Goal: Task Accomplishment & Management: Manage account settings

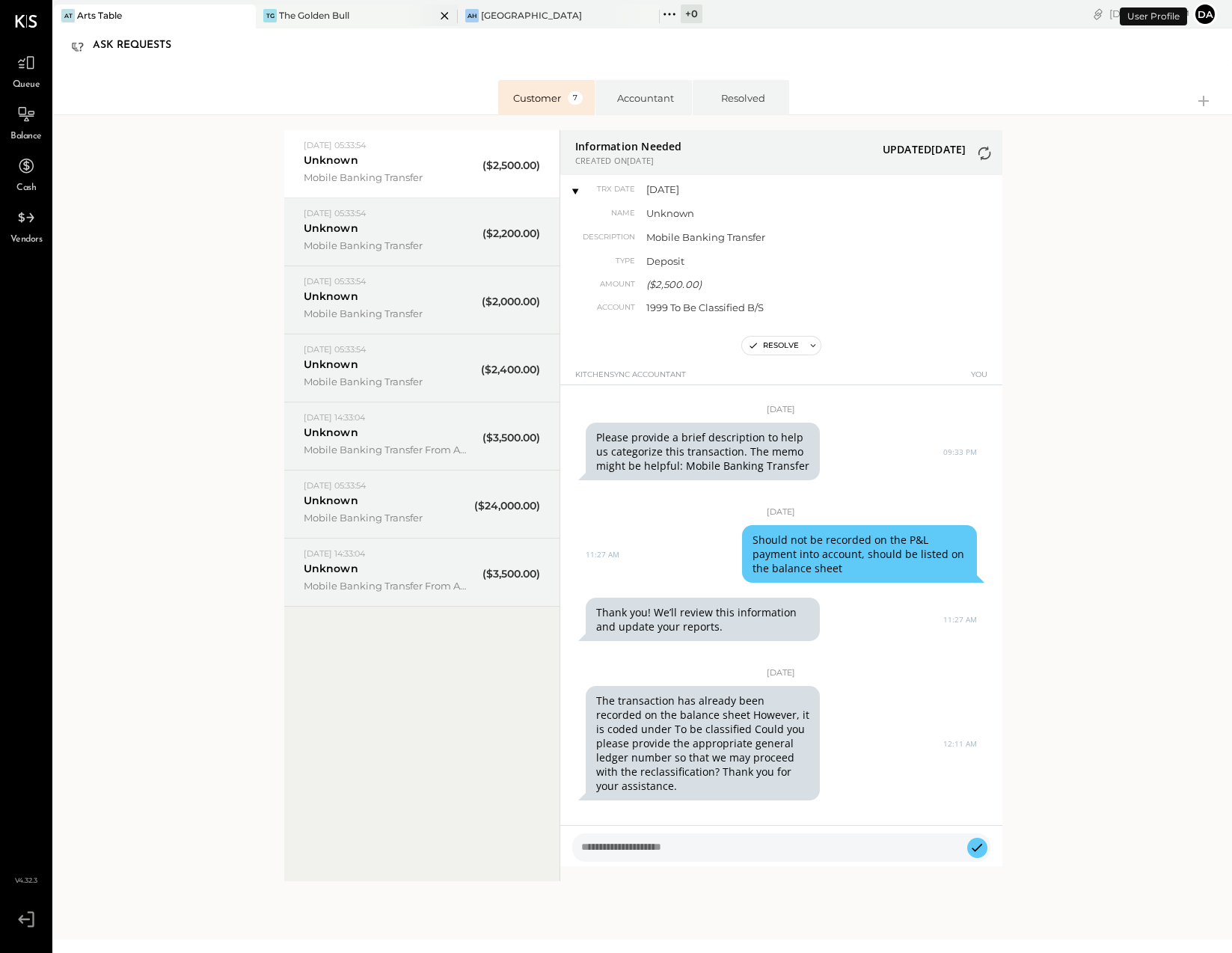
click at [288, 15] on div "The Golden Bull" at bounding box center [315, 15] width 71 height 13
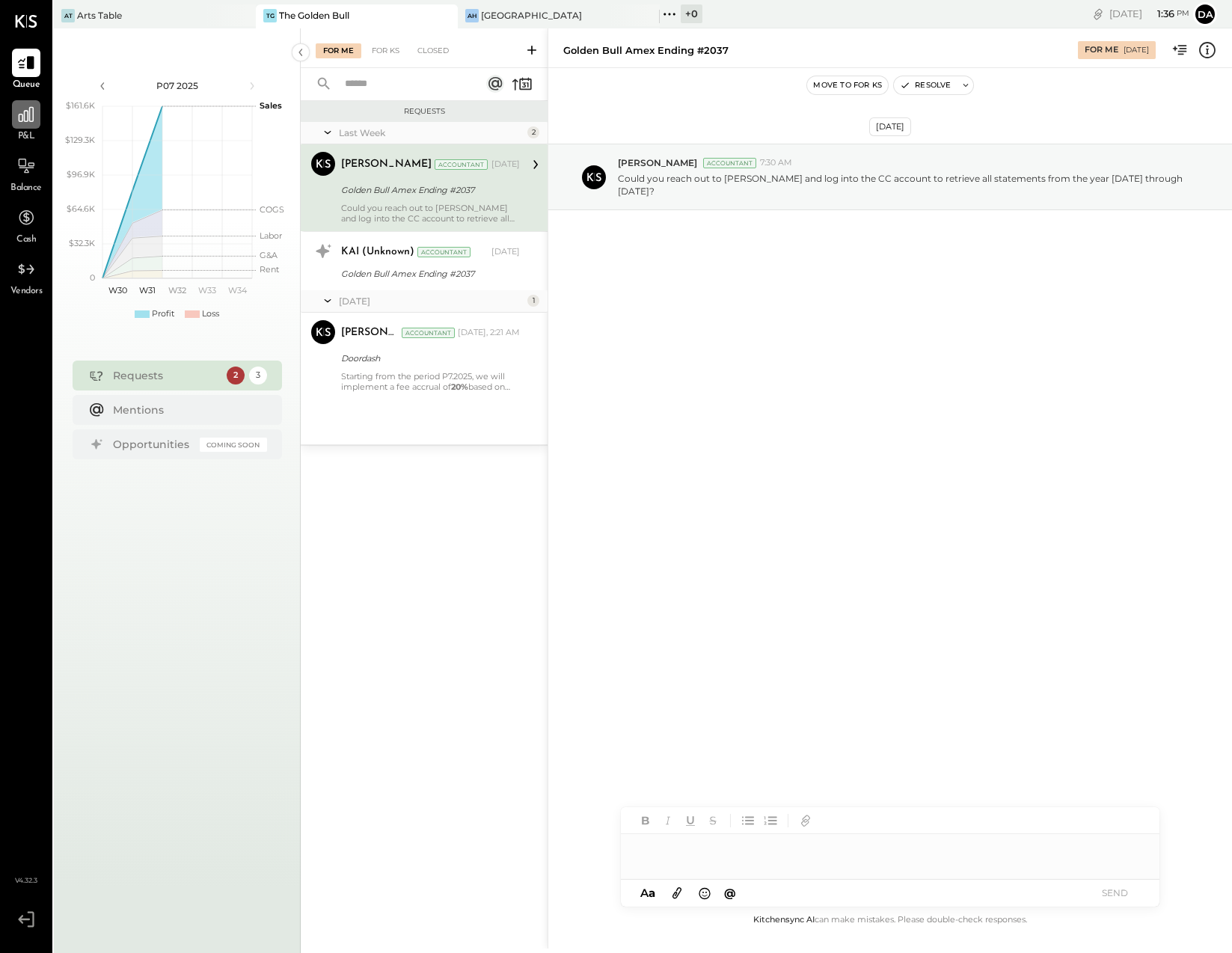
click at [28, 119] on icon at bounding box center [26, 115] width 20 height 20
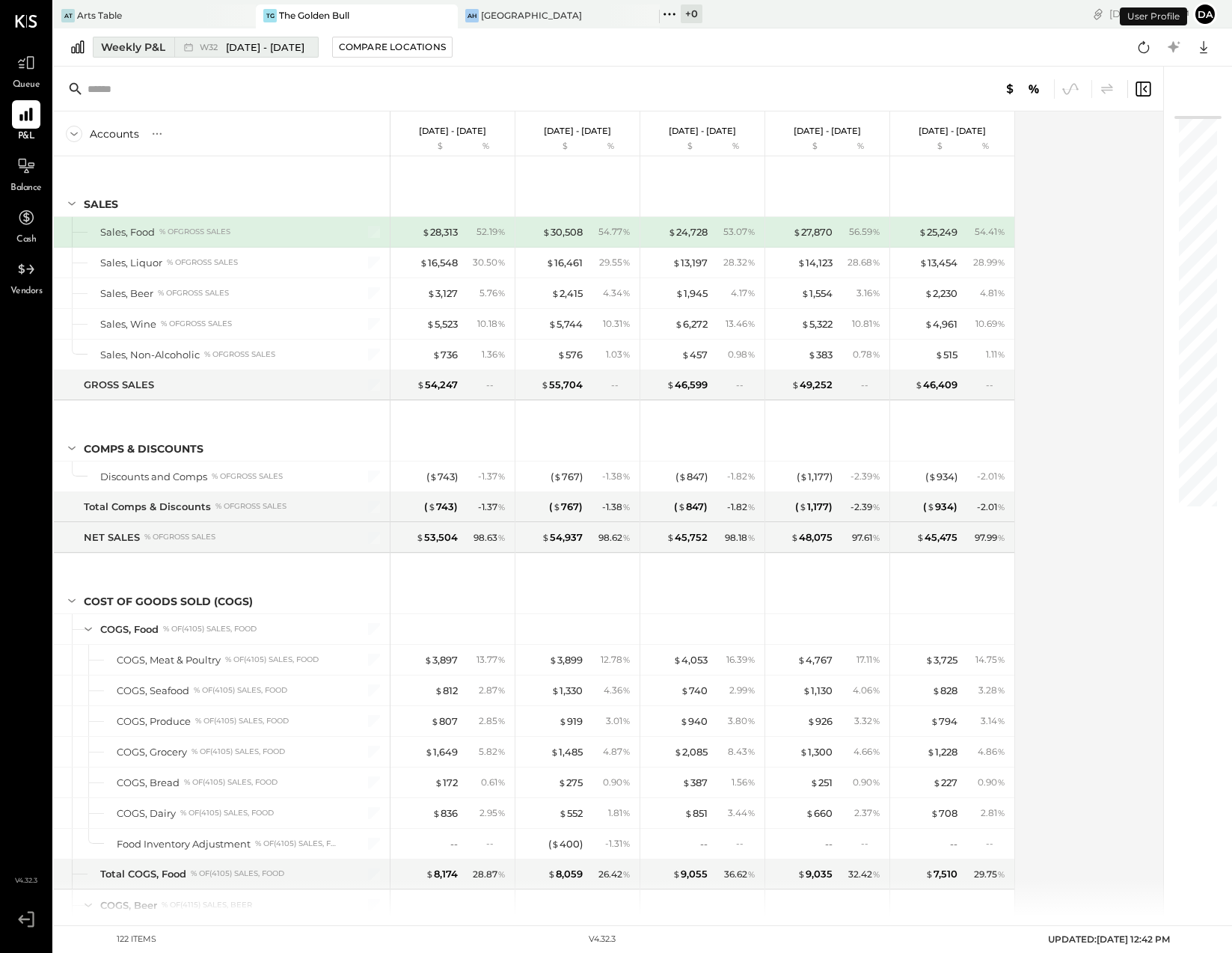
click at [119, 45] on div "Weekly P&L" at bounding box center [133, 47] width 64 height 15
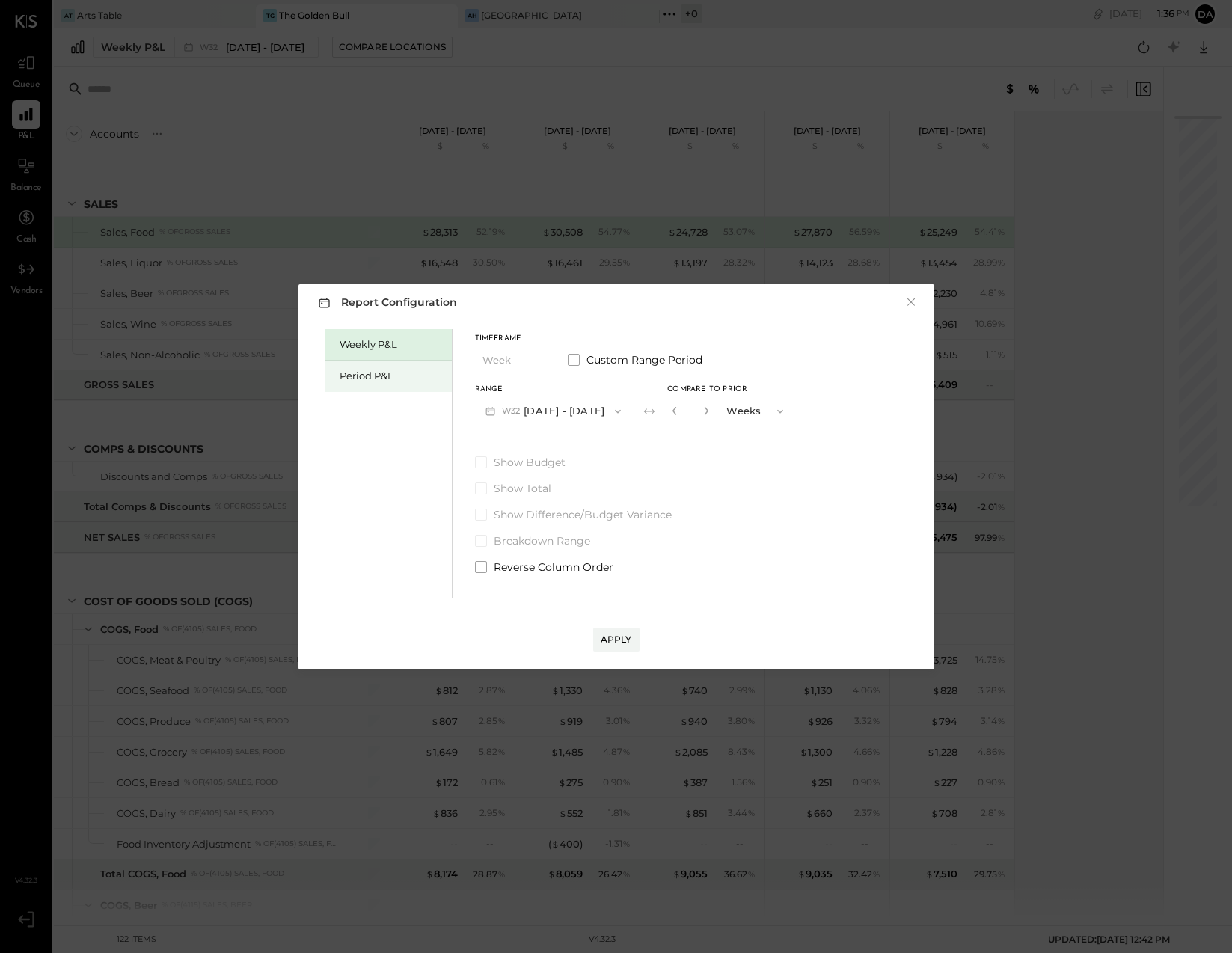
click at [389, 375] on div "Period P&L" at bounding box center [392, 376] width 105 height 14
click at [491, 407] on icon "button" at bounding box center [490, 410] width 15 height 15
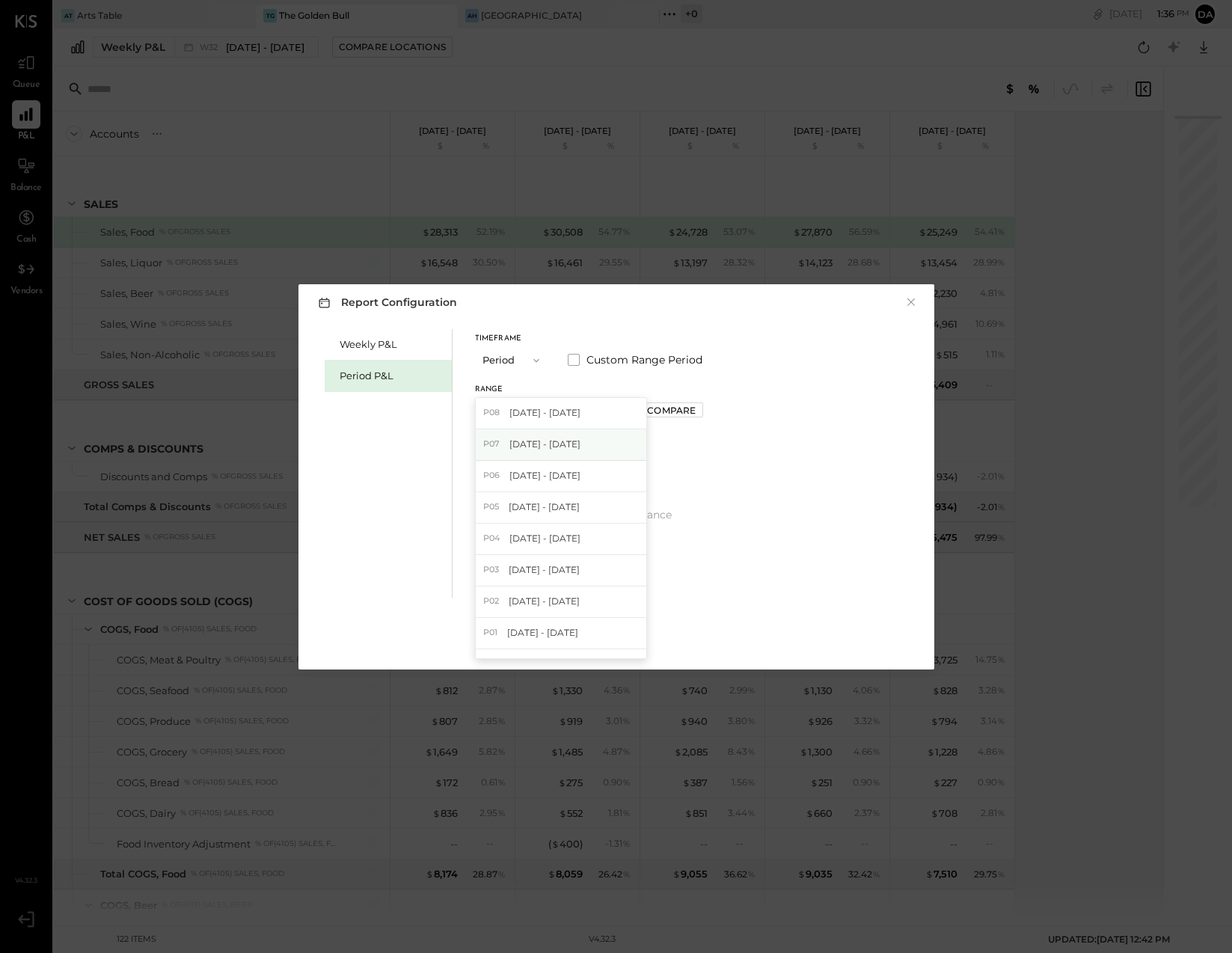
click at [504, 442] on div "P07 [DATE] - [DATE]" at bounding box center [560, 445] width 171 height 32
click at [612, 630] on button "Apply" at bounding box center [616, 639] width 46 height 24
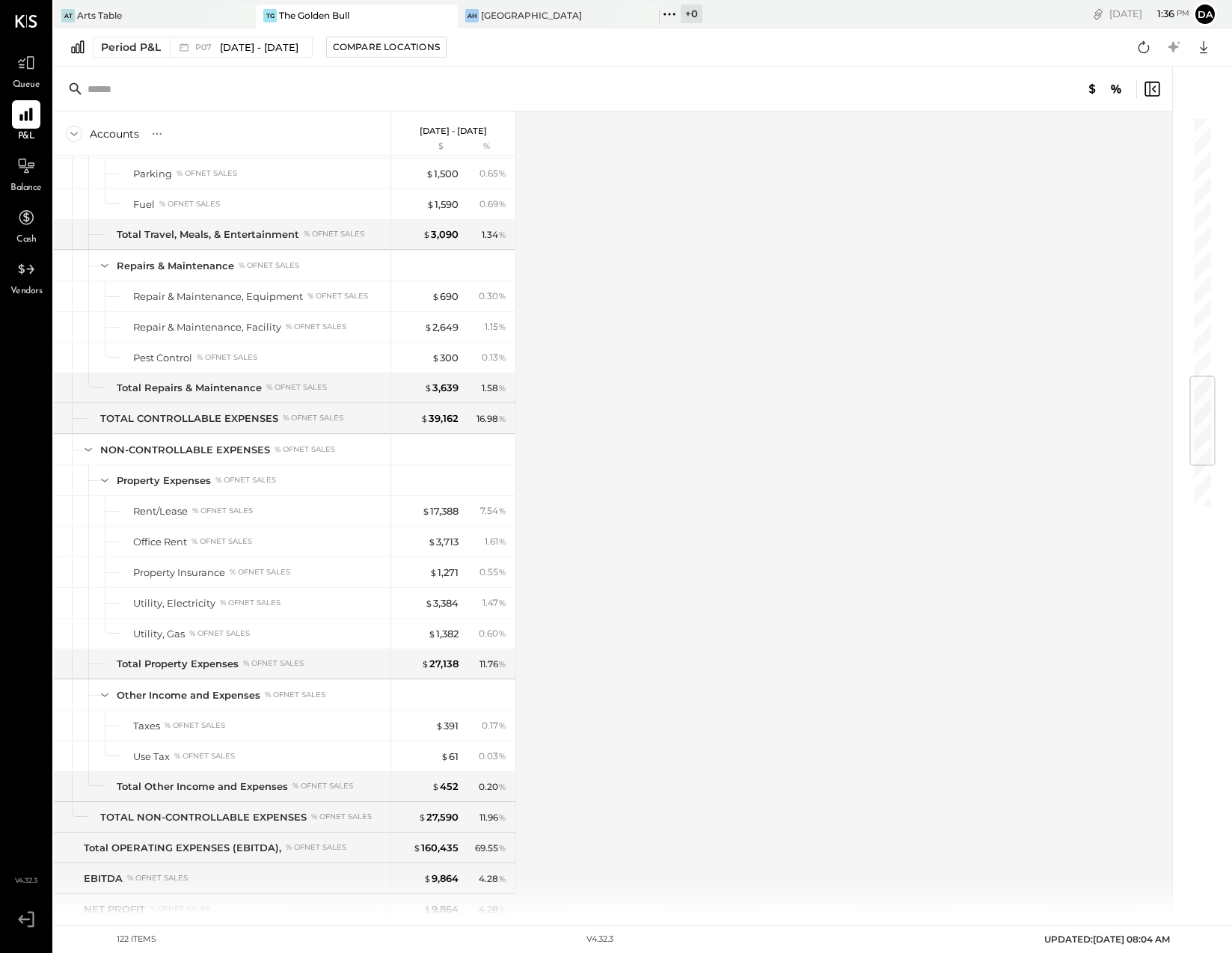
scroll to position [2524, 0]
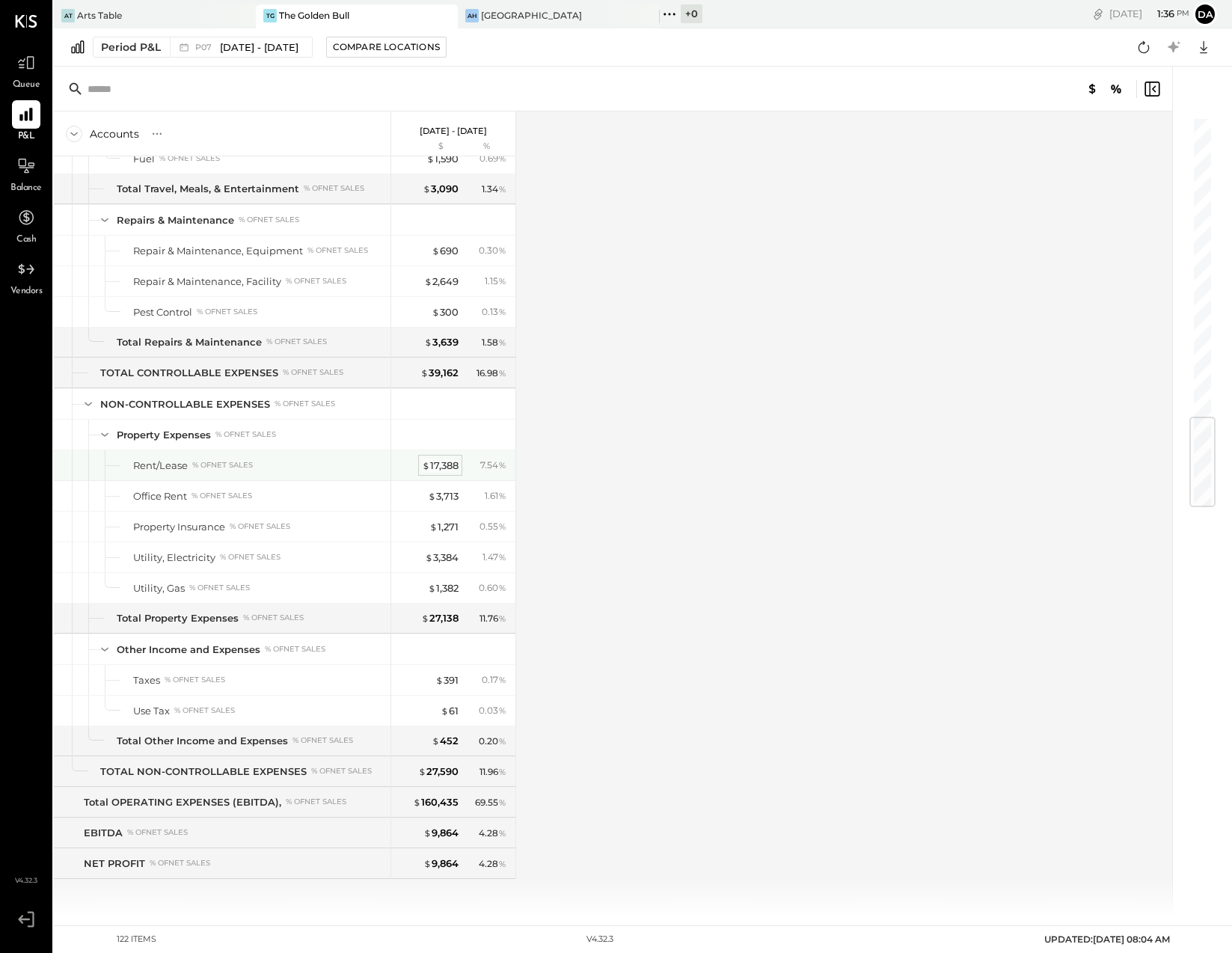
click at [449, 461] on div "$ 17,388" at bounding box center [440, 466] width 37 height 14
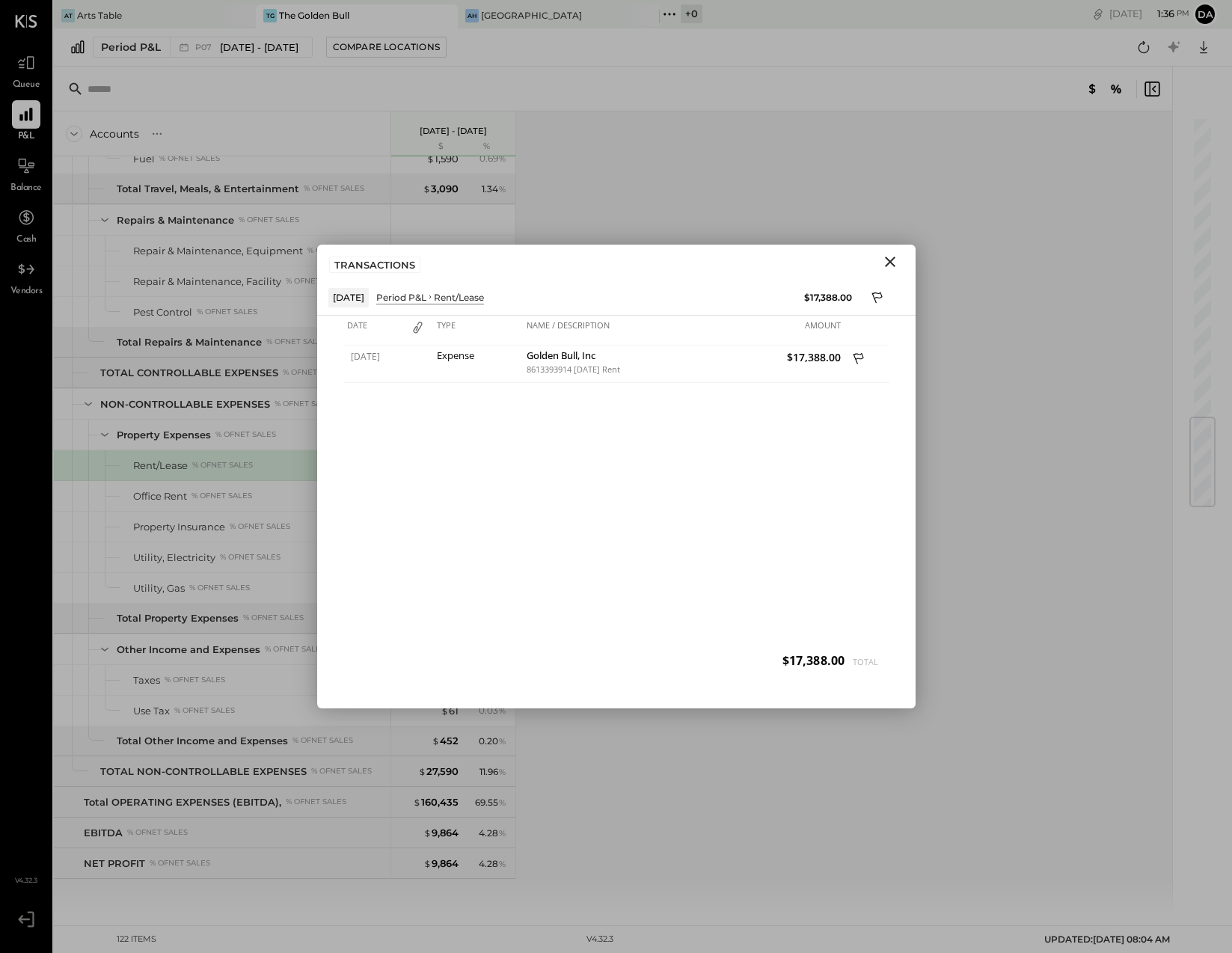
click at [890, 260] on icon "Close" at bounding box center [890, 262] width 11 height 11
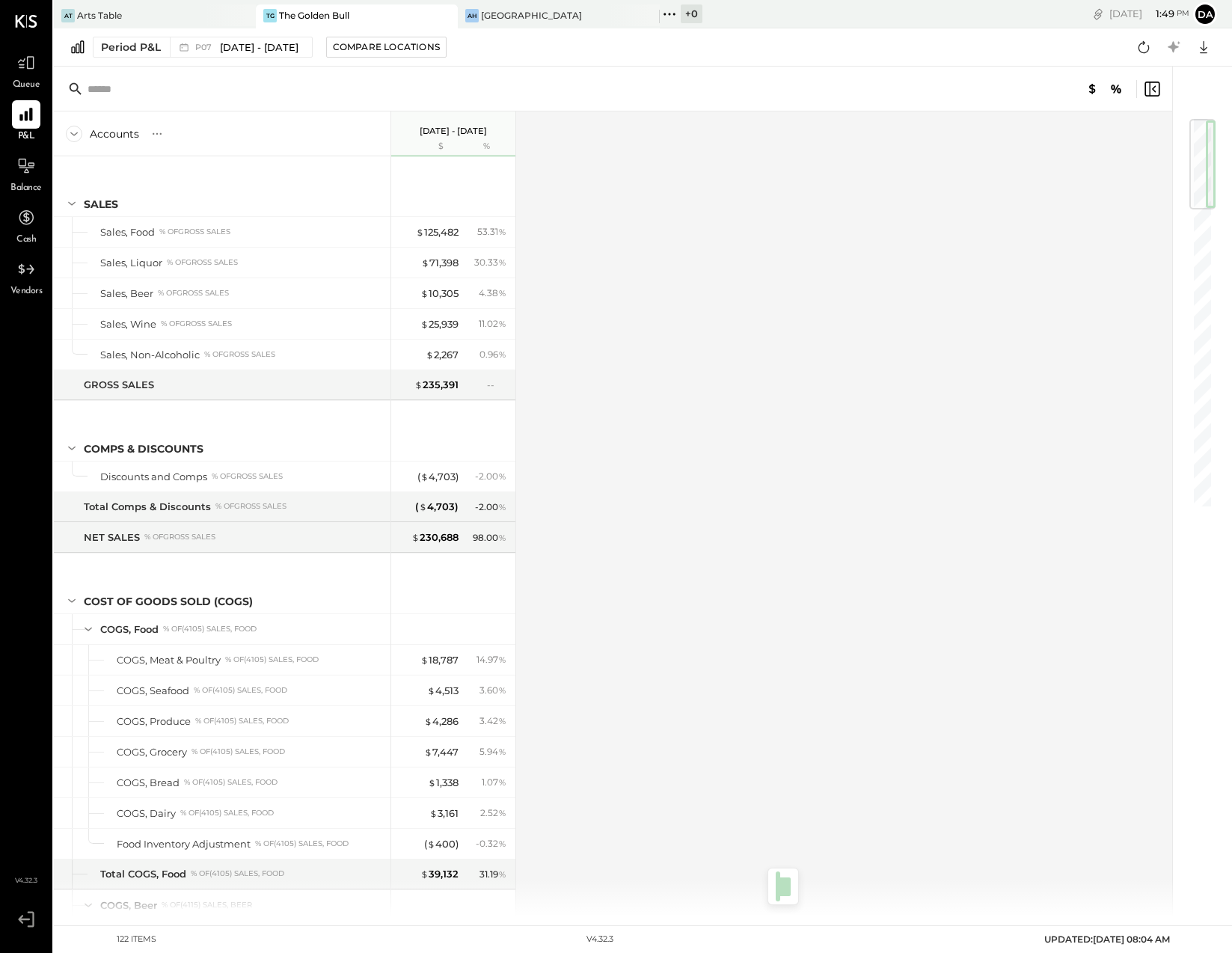
drag, startPoint x: 1205, startPoint y: 154, endPoint x: 1203, endPoint y: 142, distance: 12.2
click at [1203, 142] on div at bounding box center [1201, 165] width 26 height 90
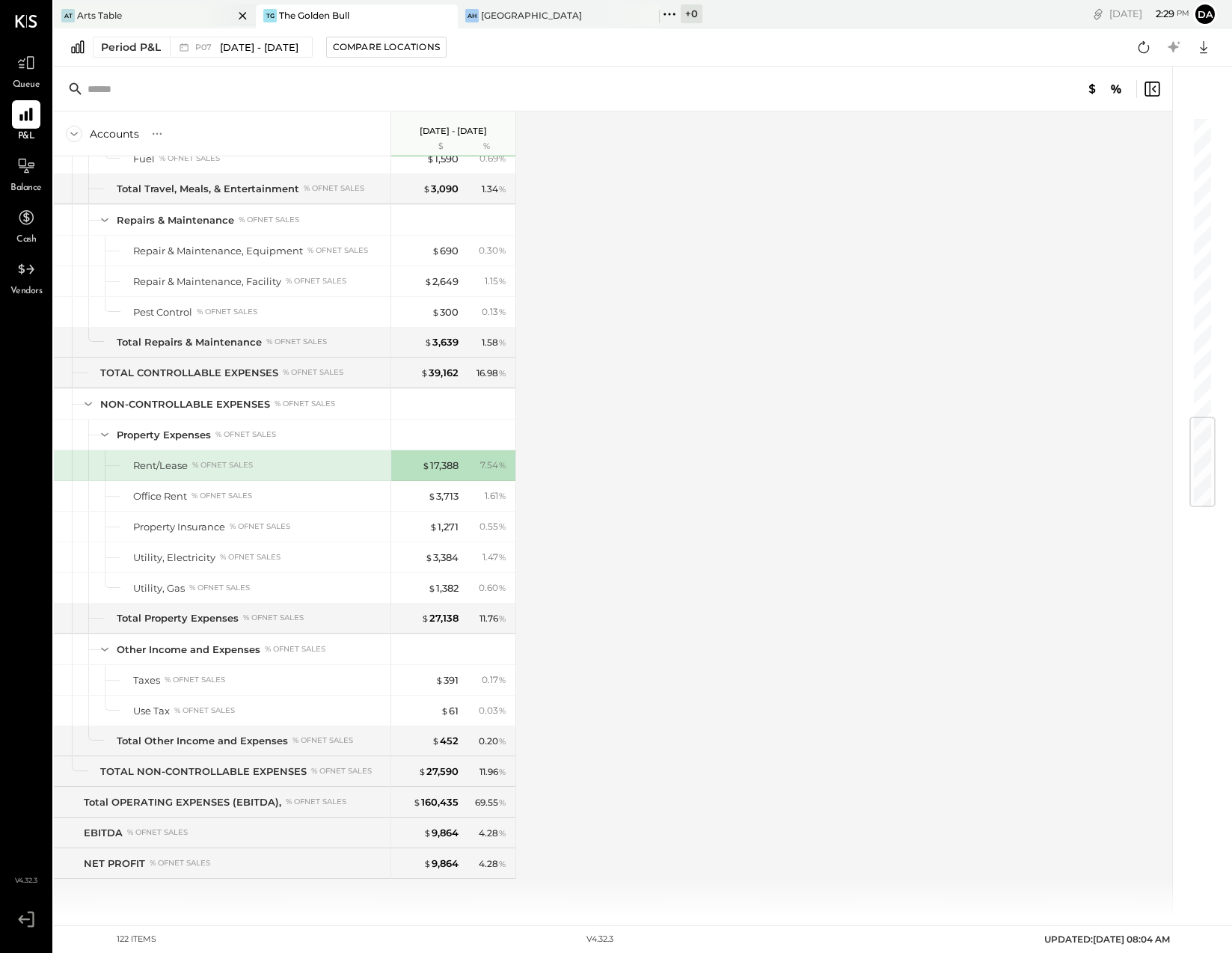
scroll to position [2524, 0]
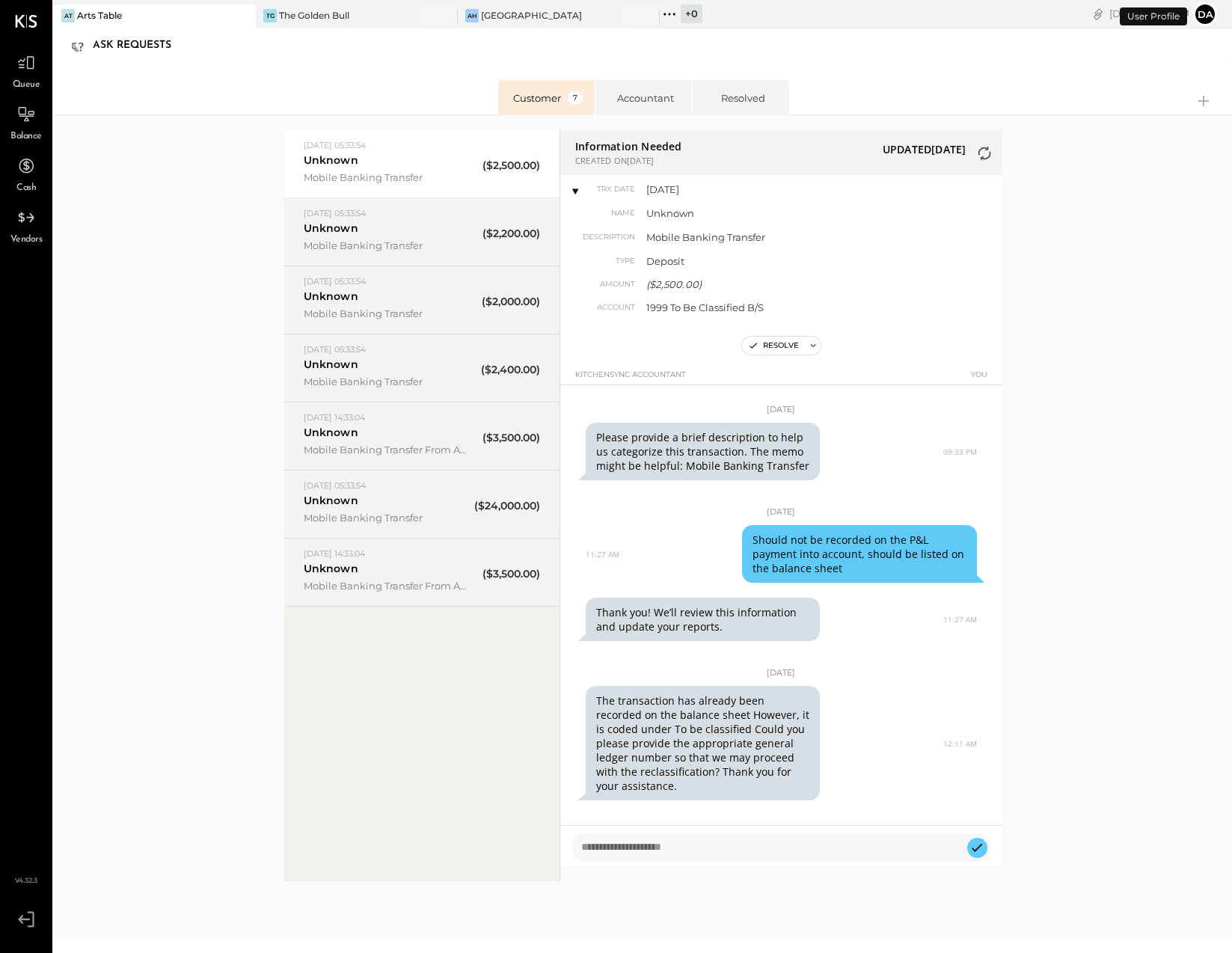
click at [1206, 12] on button "da" at bounding box center [1205, 14] width 24 height 24
